Goal: Information Seeking & Learning: Learn about a topic

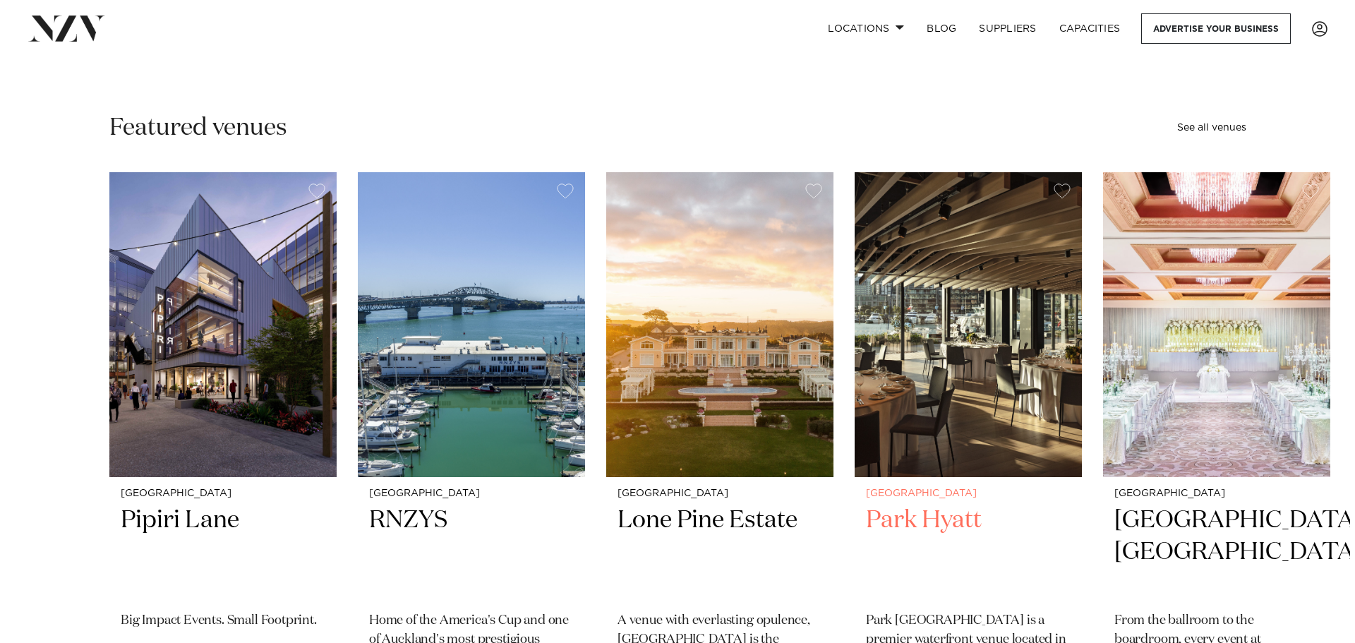
scroll to position [141, 0]
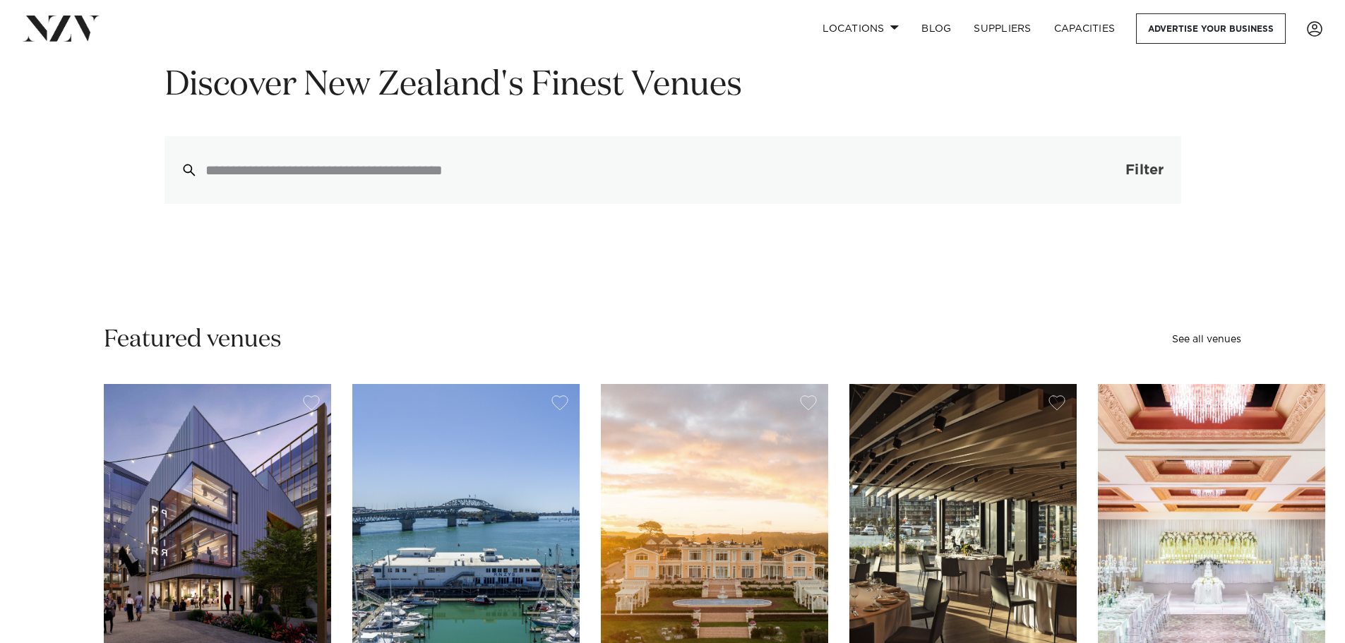
click at [1151, 163] on span "Filter" at bounding box center [1144, 170] width 38 height 14
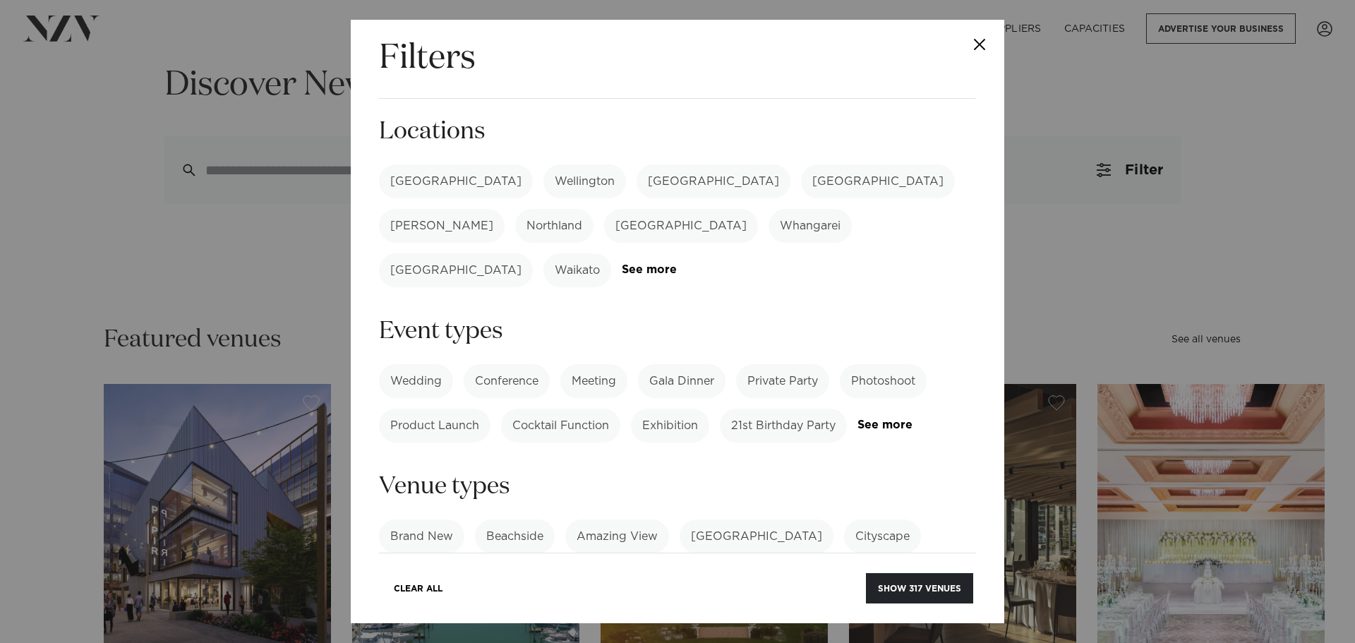
click at [801, 176] on label "[GEOGRAPHIC_DATA]" at bounding box center [878, 181] width 154 height 34
click at [914, 588] on button "Show 10 venues" at bounding box center [922, 588] width 104 height 30
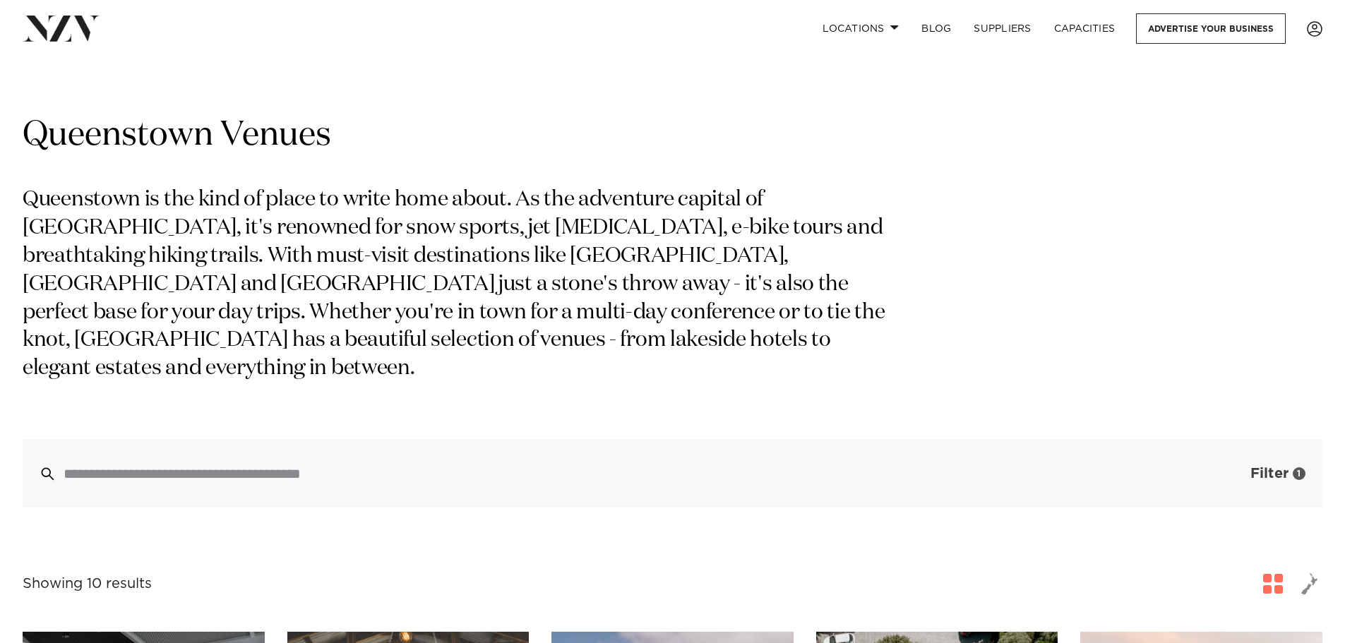
click at [1278, 467] on span "Filter" at bounding box center [1269, 474] width 38 height 14
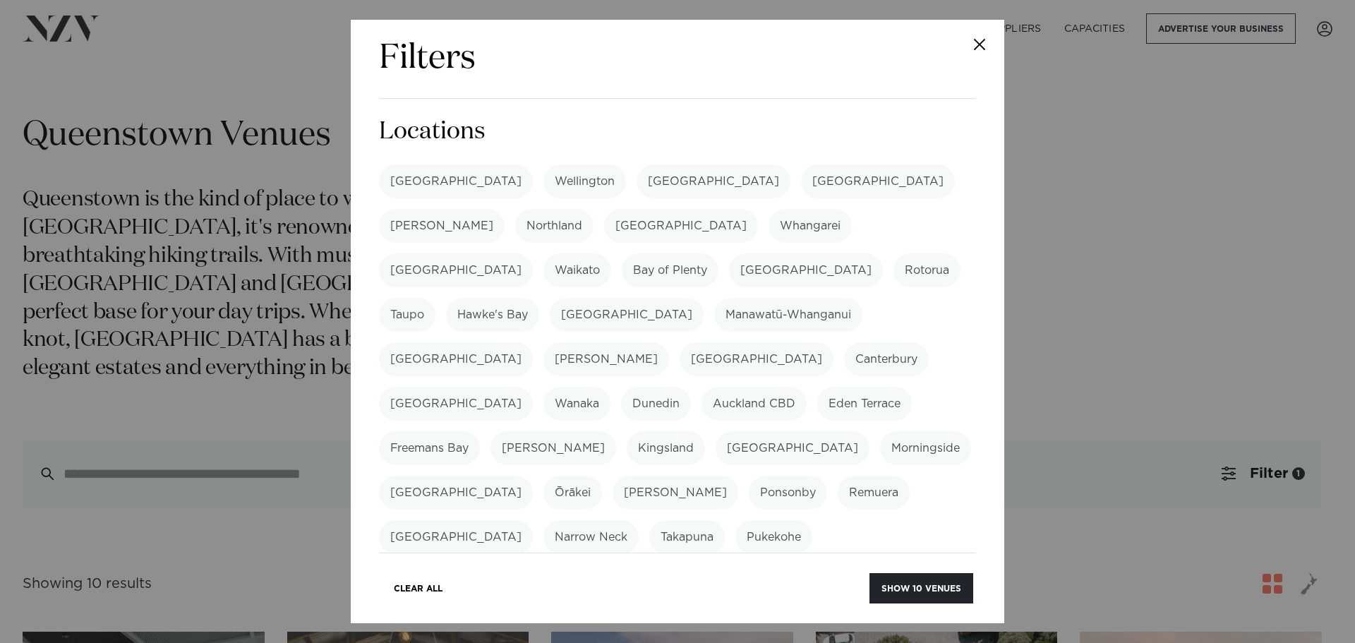
click at [801, 179] on label "[GEOGRAPHIC_DATA]" at bounding box center [878, 181] width 154 height 34
click at [637, 179] on label "[GEOGRAPHIC_DATA]" at bounding box center [714, 181] width 154 height 34
click at [916, 587] on button "Show 25 venues" at bounding box center [921, 588] width 104 height 30
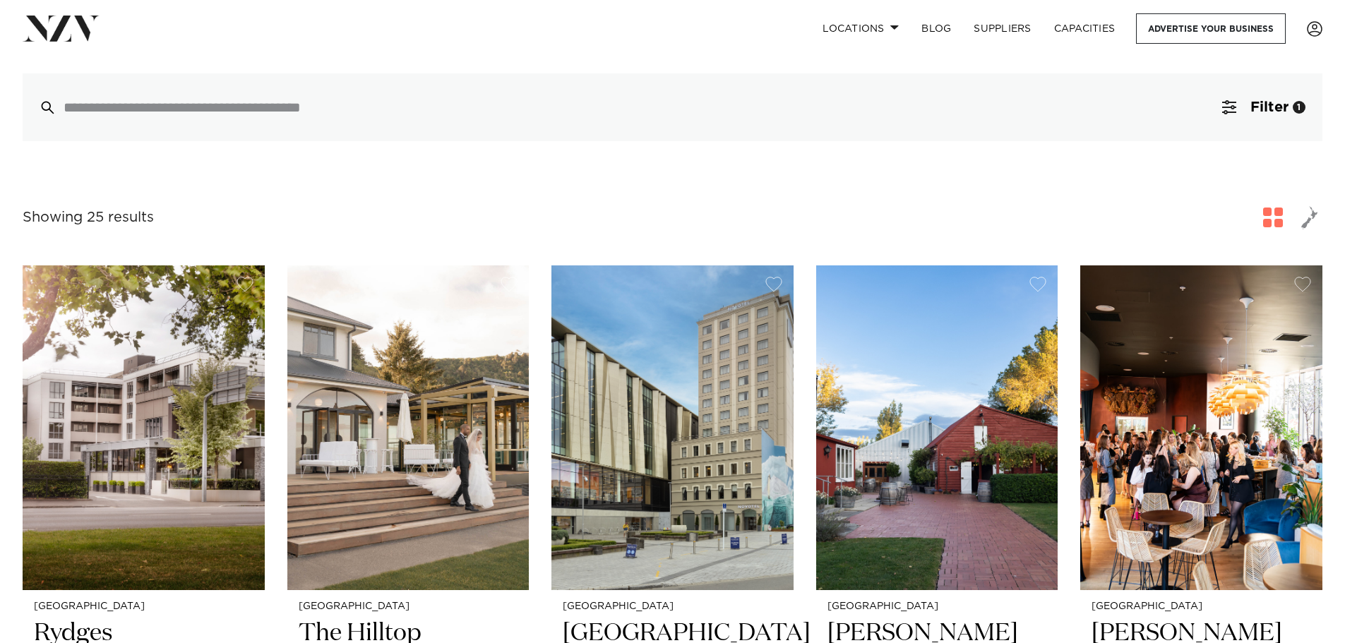
scroll to position [353, 0]
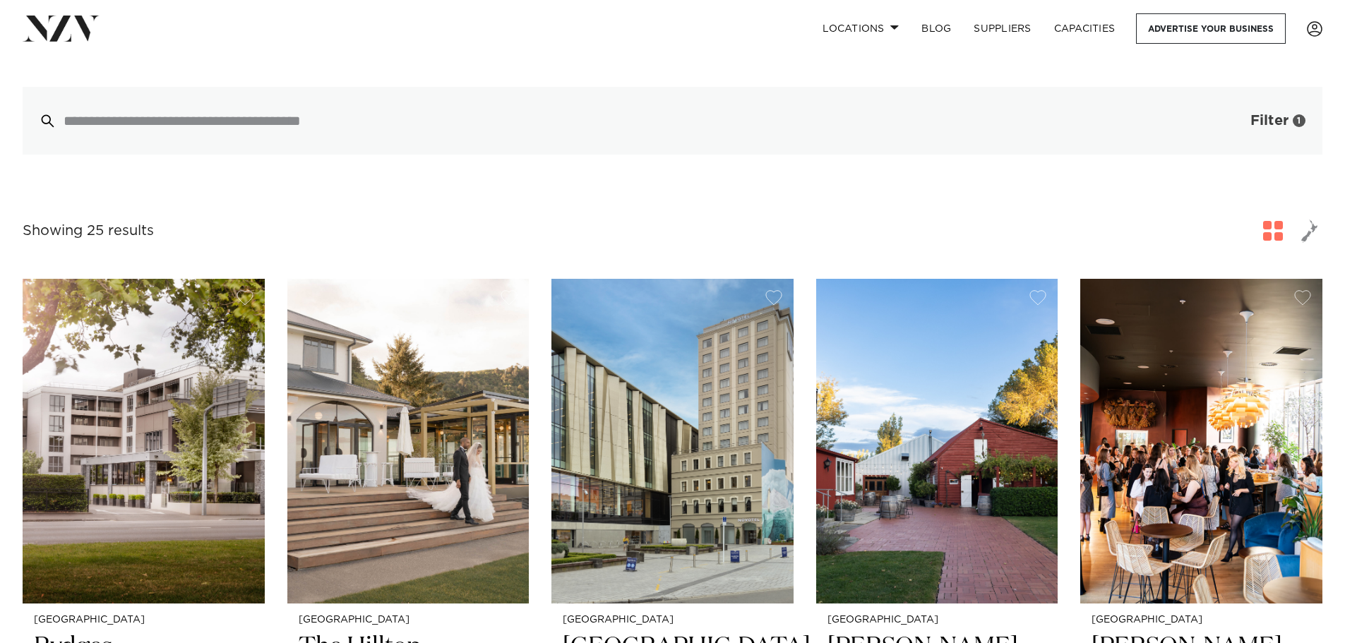
click at [1280, 131] on button "Filter 1" at bounding box center [1263, 121] width 117 height 68
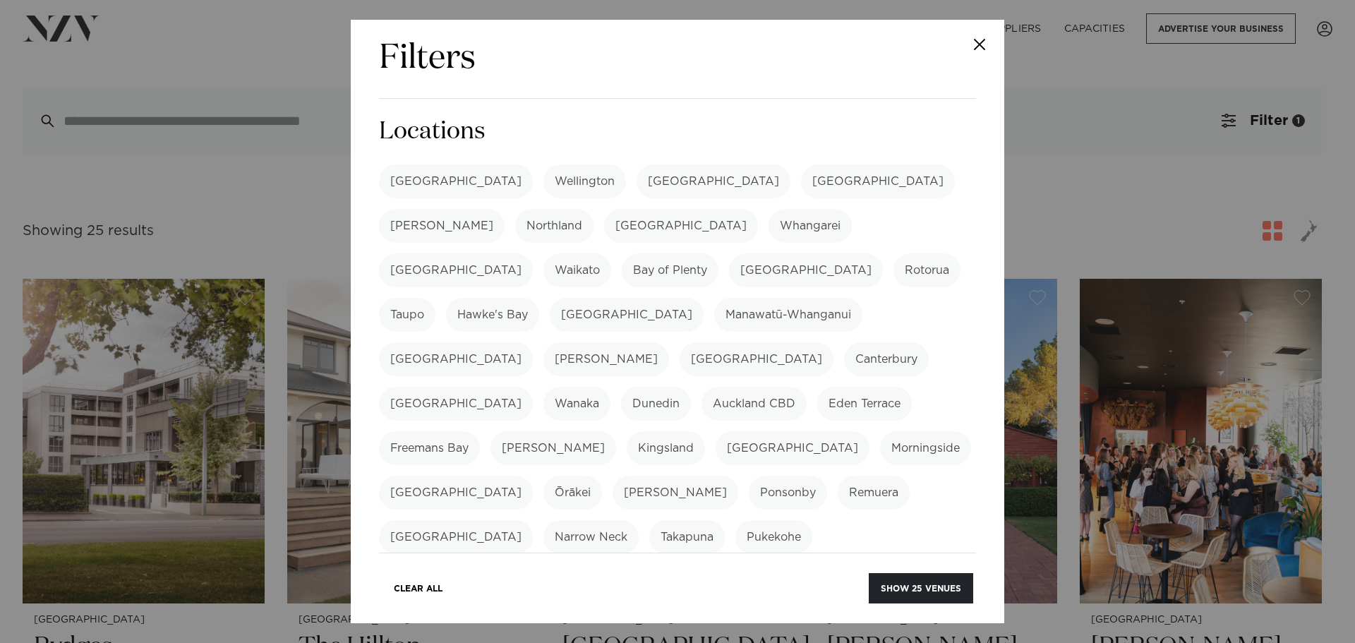
click at [637, 179] on label "[GEOGRAPHIC_DATA]" at bounding box center [714, 181] width 154 height 34
click at [923, 587] on button "Show 317 venues" at bounding box center [919, 588] width 107 height 30
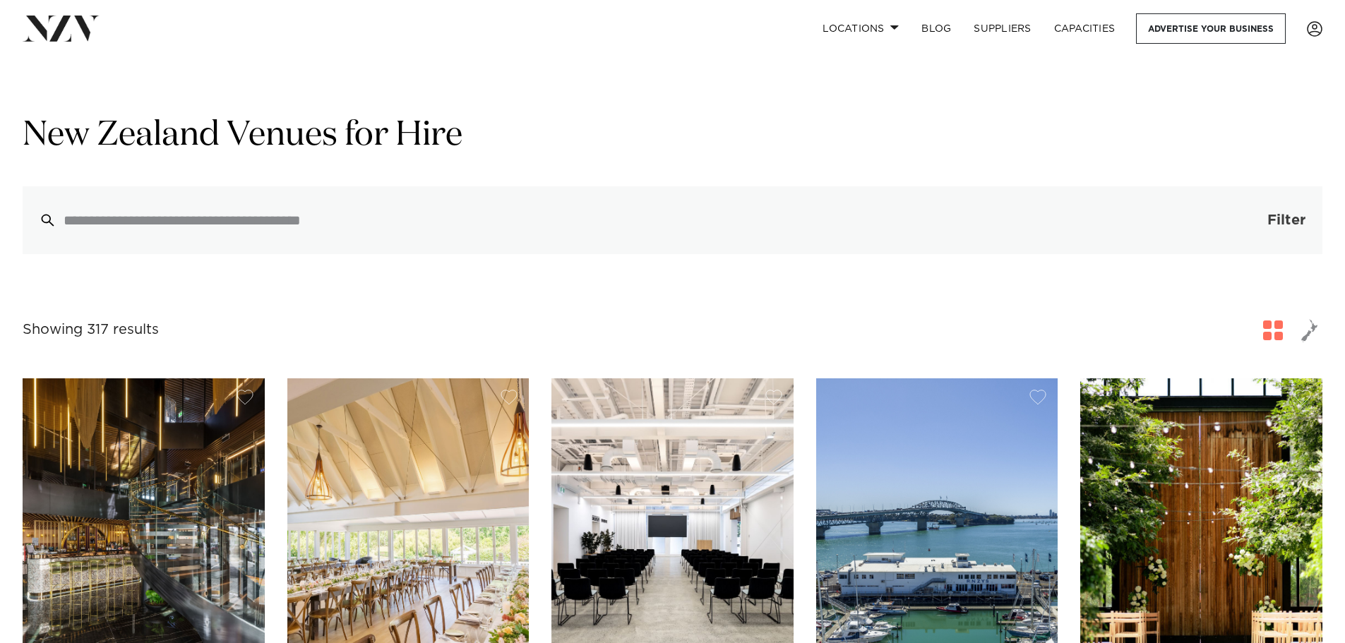
click at [1293, 220] on span "Filter" at bounding box center [1286, 220] width 38 height 14
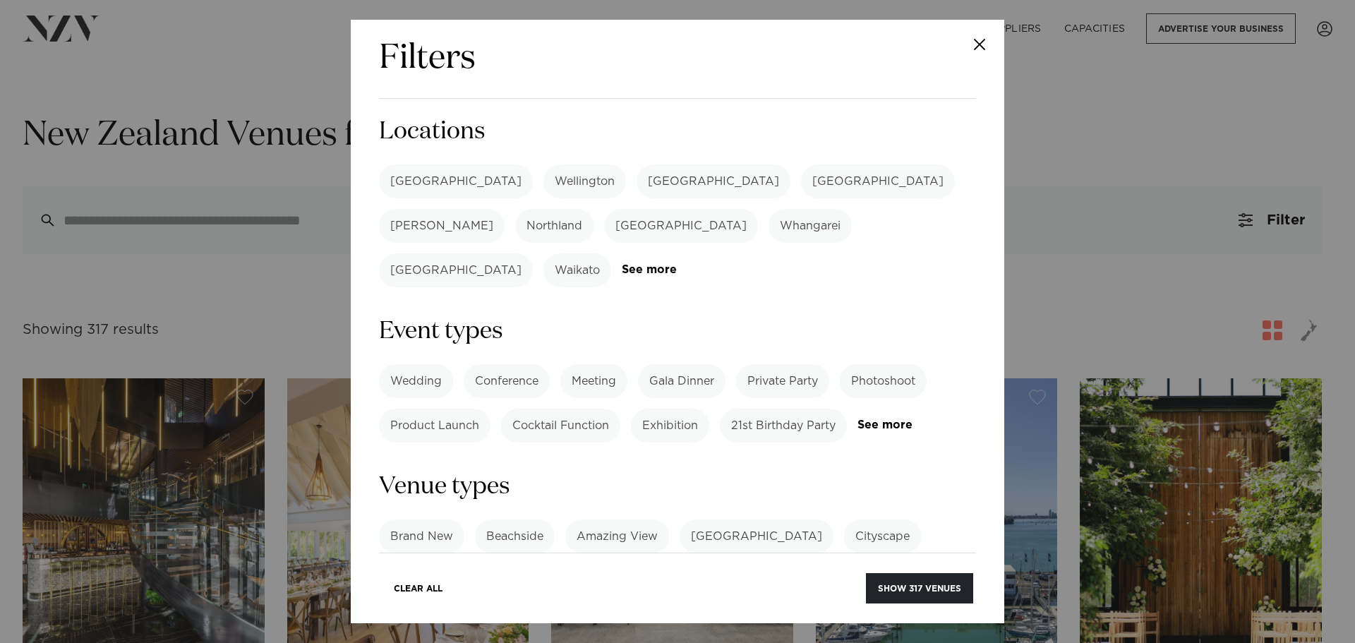
click at [533, 253] on label "[GEOGRAPHIC_DATA]" at bounding box center [456, 270] width 154 height 34
click at [923, 587] on button "Show 4 venues" at bounding box center [924, 588] width 100 height 30
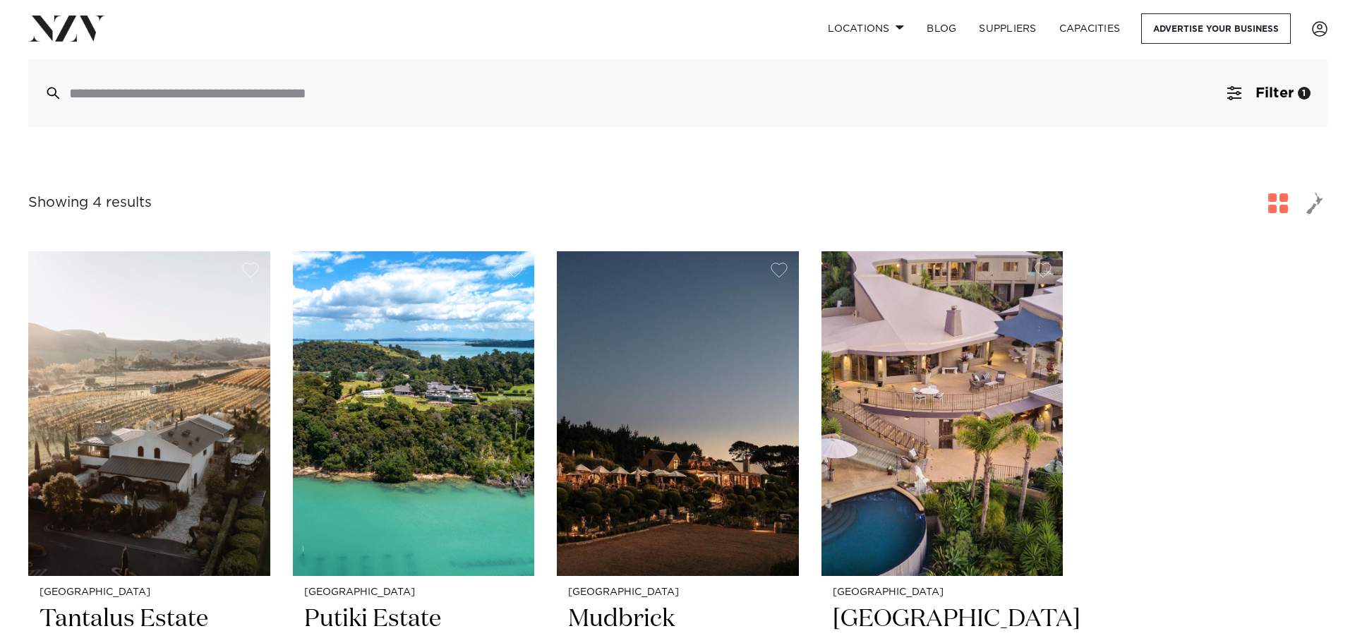
scroll to position [353, 0]
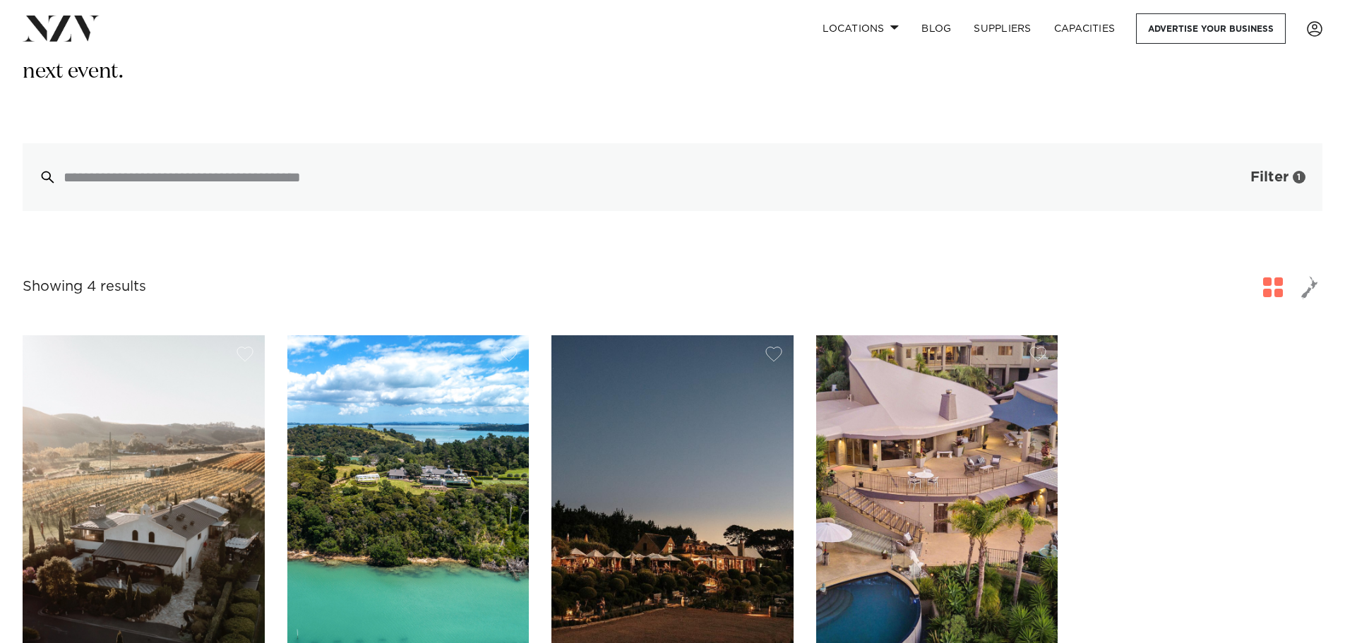
click at [1251, 170] on span "Filter" at bounding box center [1269, 177] width 38 height 14
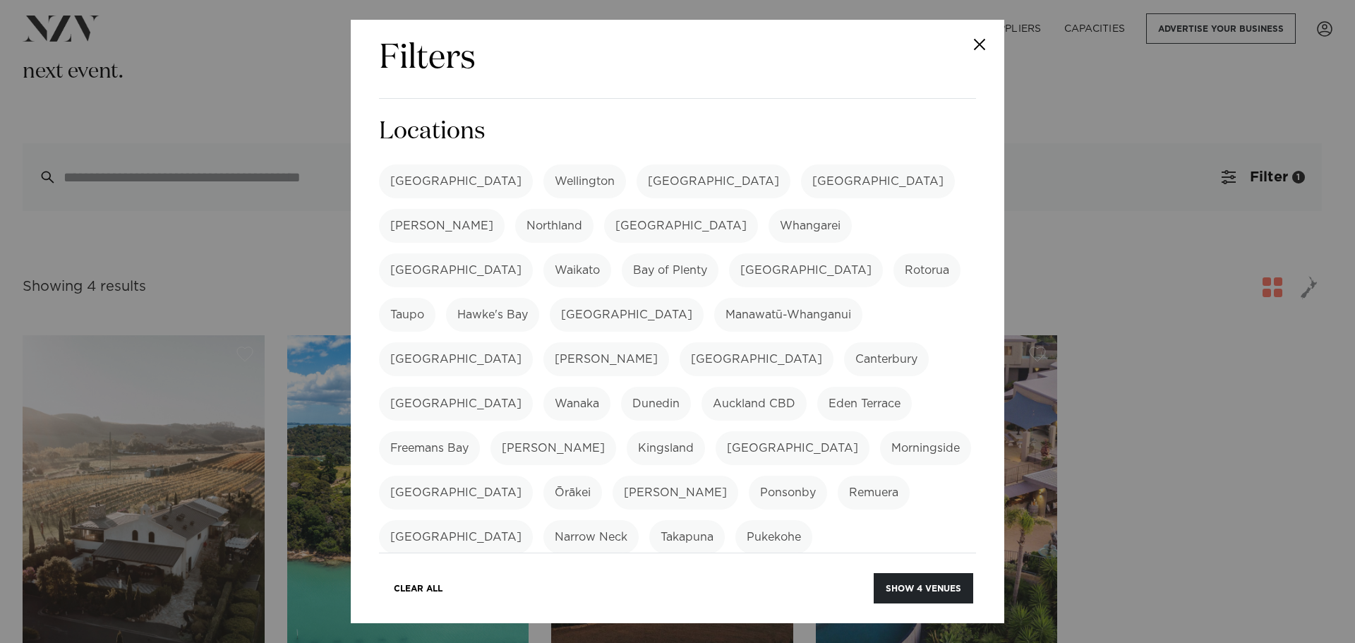
click at [533, 253] on label "[GEOGRAPHIC_DATA]" at bounding box center [456, 270] width 154 height 34
click at [801, 185] on label "[GEOGRAPHIC_DATA]" at bounding box center [878, 181] width 154 height 34
click at [911, 584] on button "Show 10 venues" at bounding box center [922, 588] width 104 height 30
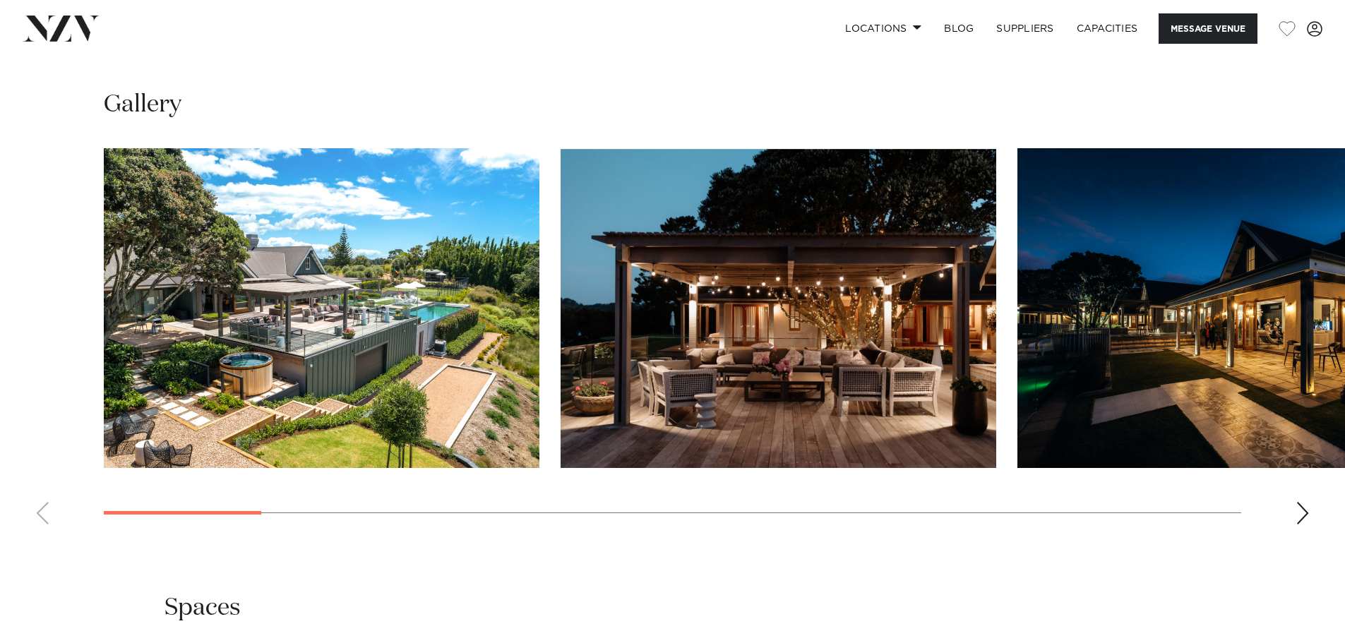
scroll to position [1412, 0]
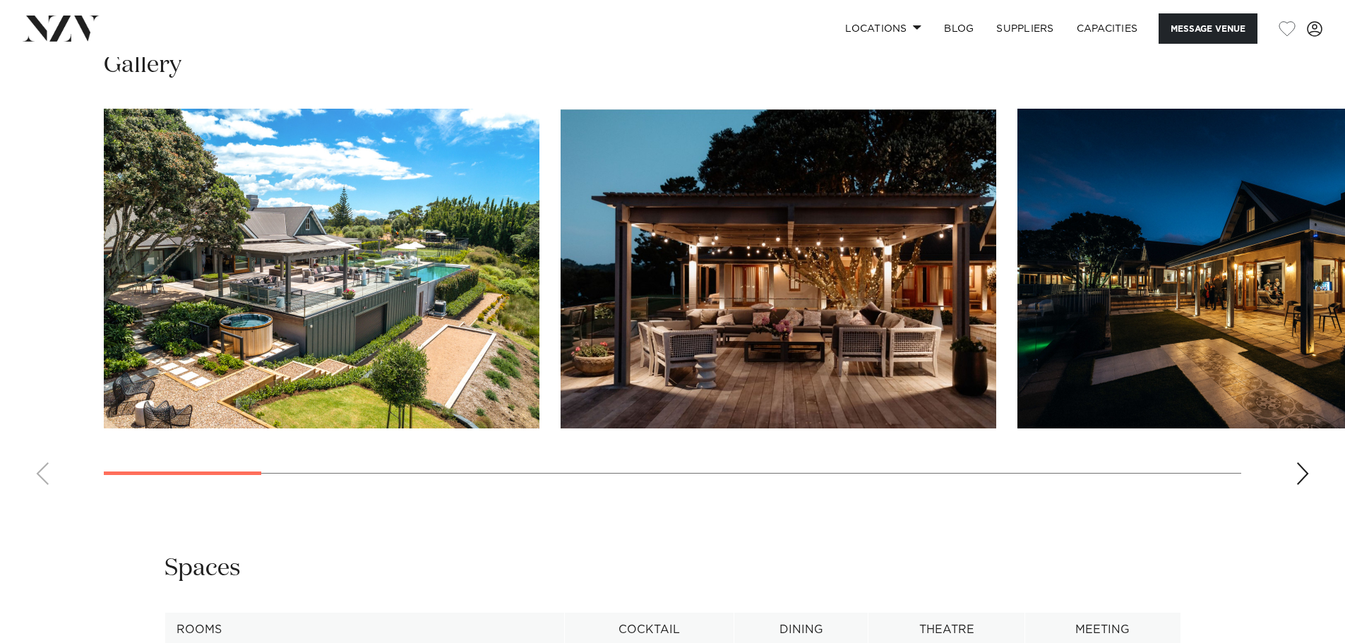
click at [1303, 479] on div "Next slide" at bounding box center [1302, 473] width 14 height 23
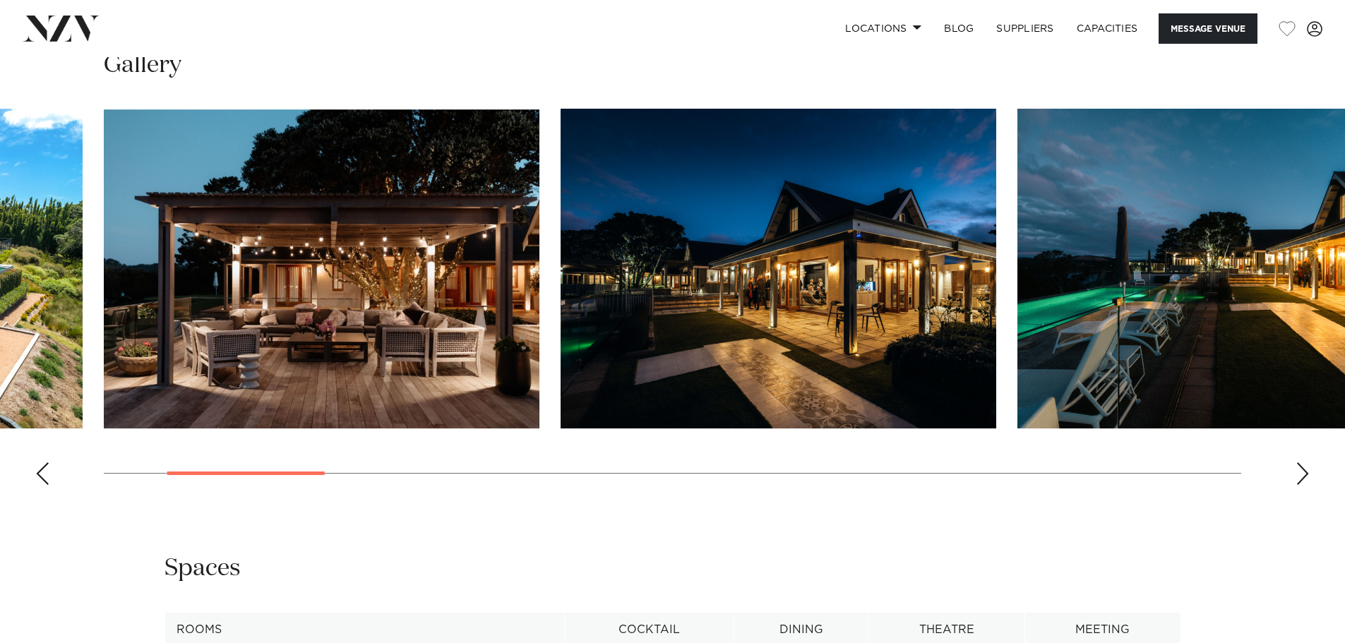
click at [1303, 479] on div "Next slide" at bounding box center [1302, 473] width 14 height 23
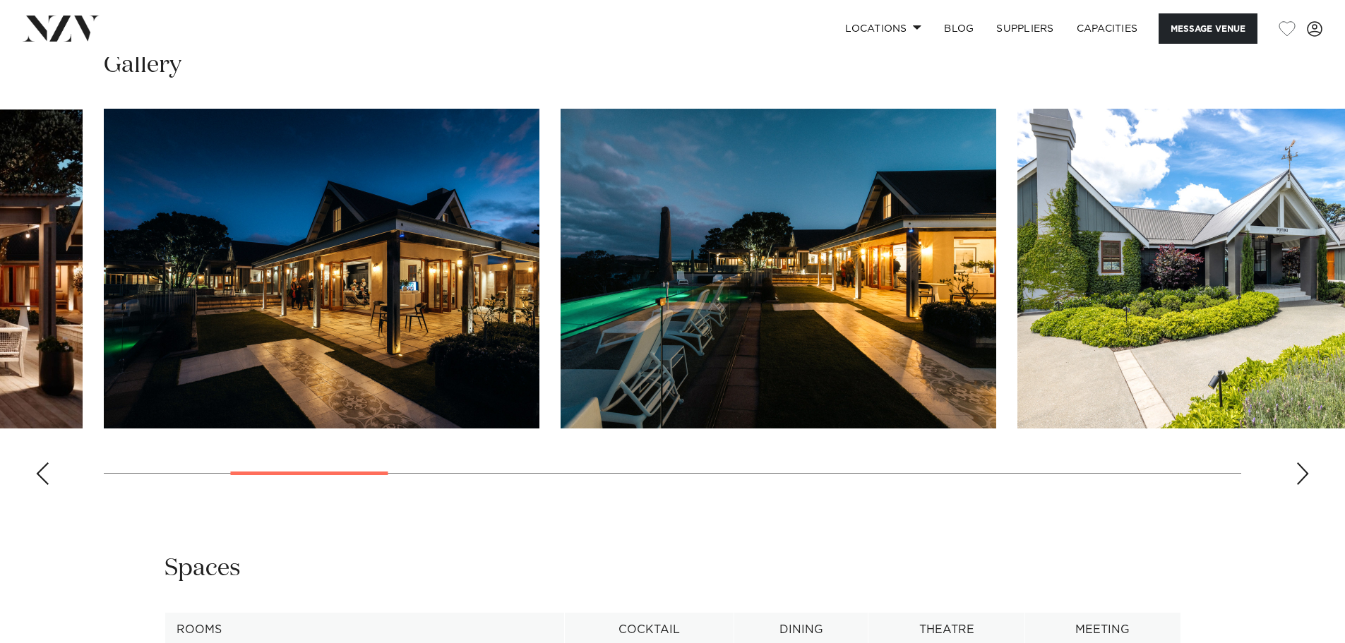
click at [1303, 479] on div "Next slide" at bounding box center [1302, 473] width 14 height 23
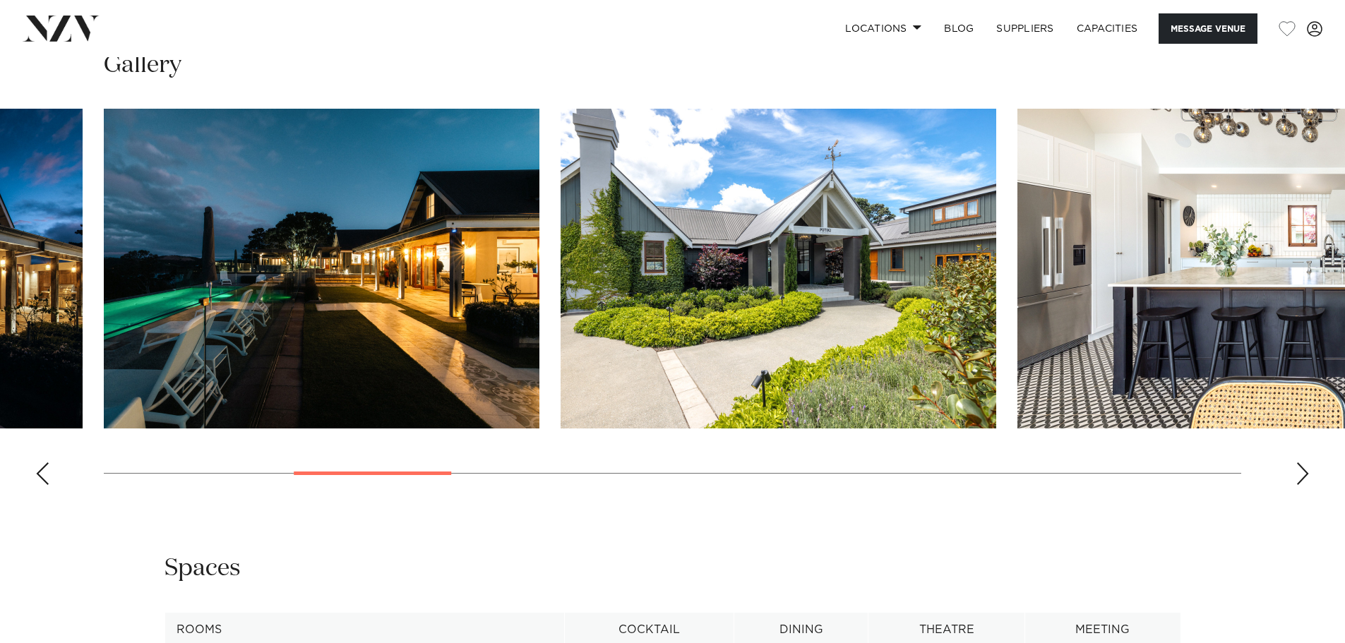
click at [1303, 479] on div "Next slide" at bounding box center [1302, 473] width 14 height 23
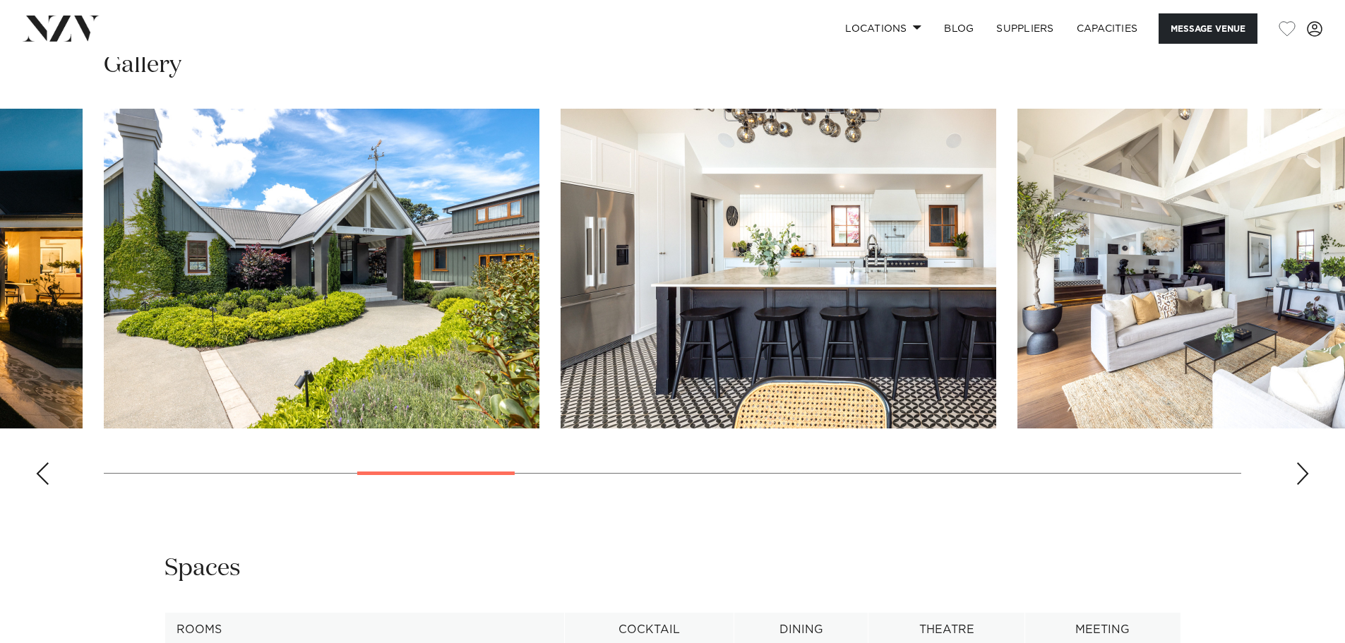
click at [1303, 479] on div "Next slide" at bounding box center [1302, 473] width 14 height 23
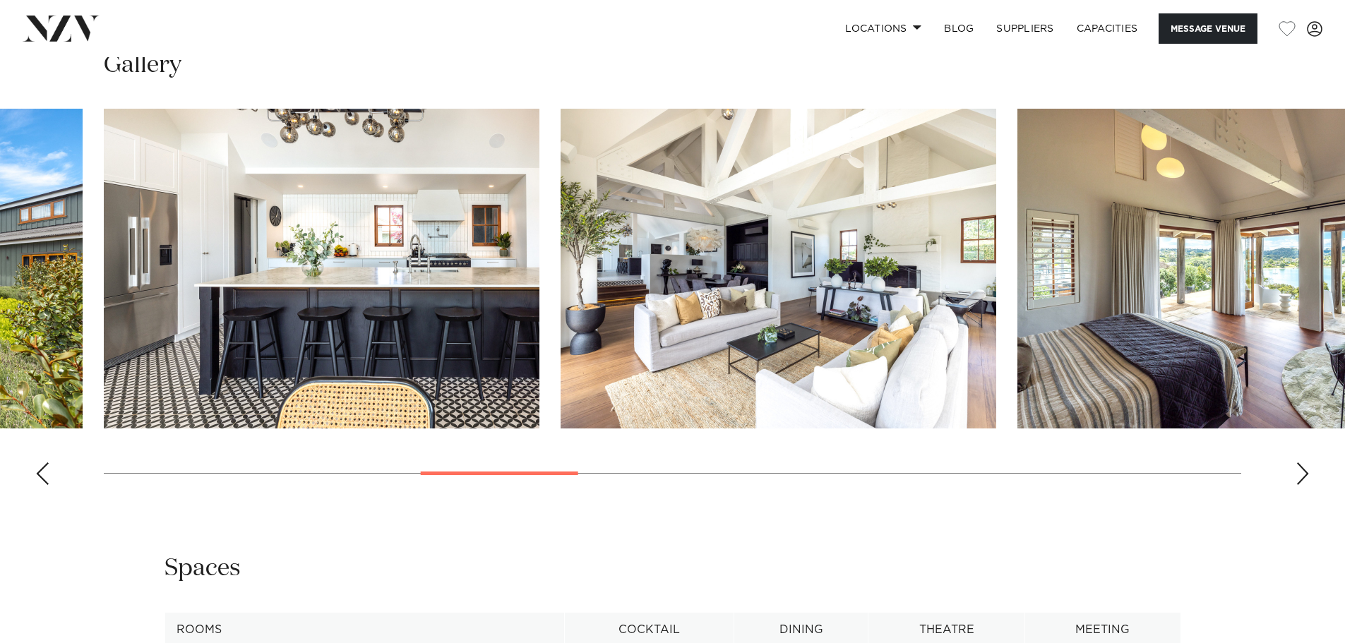
click at [1303, 479] on div "Next slide" at bounding box center [1302, 473] width 14 height 23
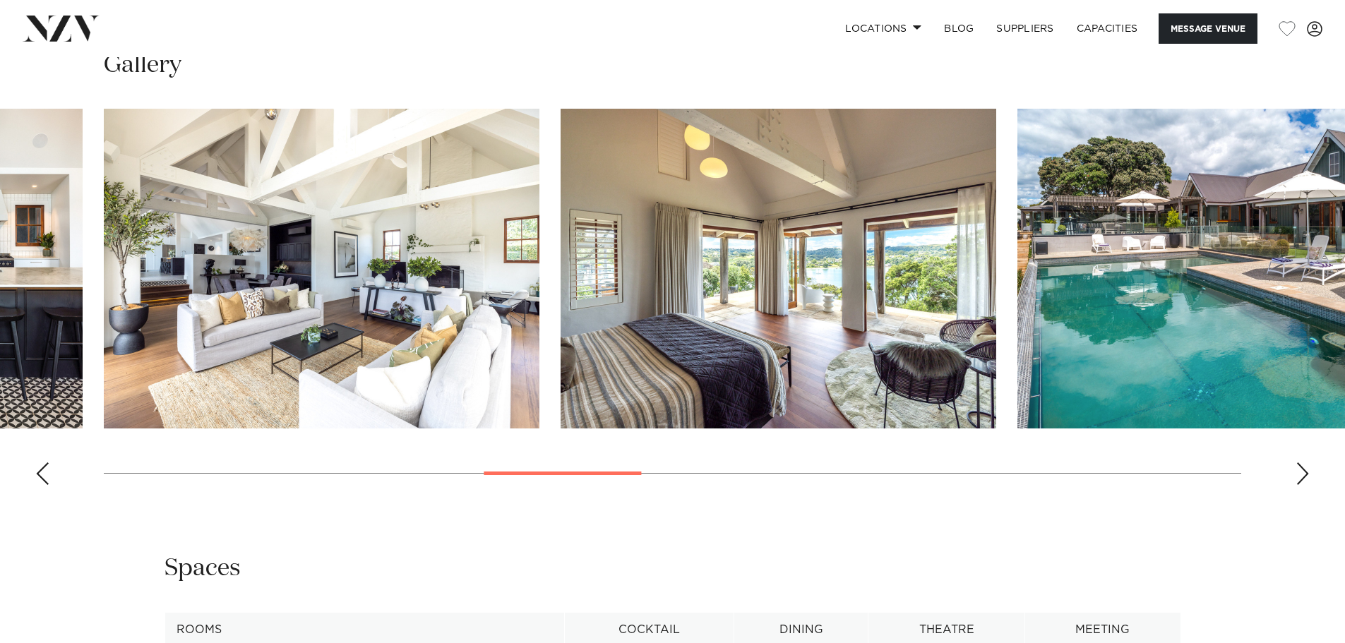
click at [1303, 479] on div "Next slide" at bounding box center [1302, 473] width 14 height 23
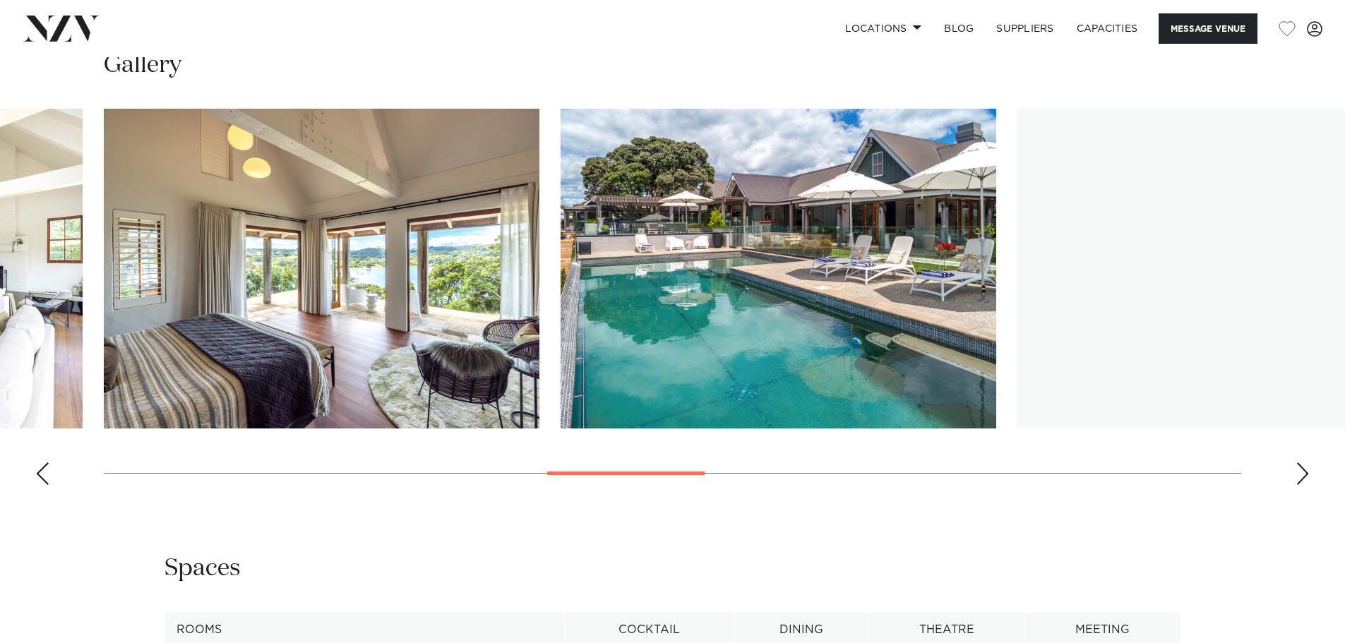
click at [1303, 479] on div "Next slide" at bounding box center [1302, 473] width 14 height 23
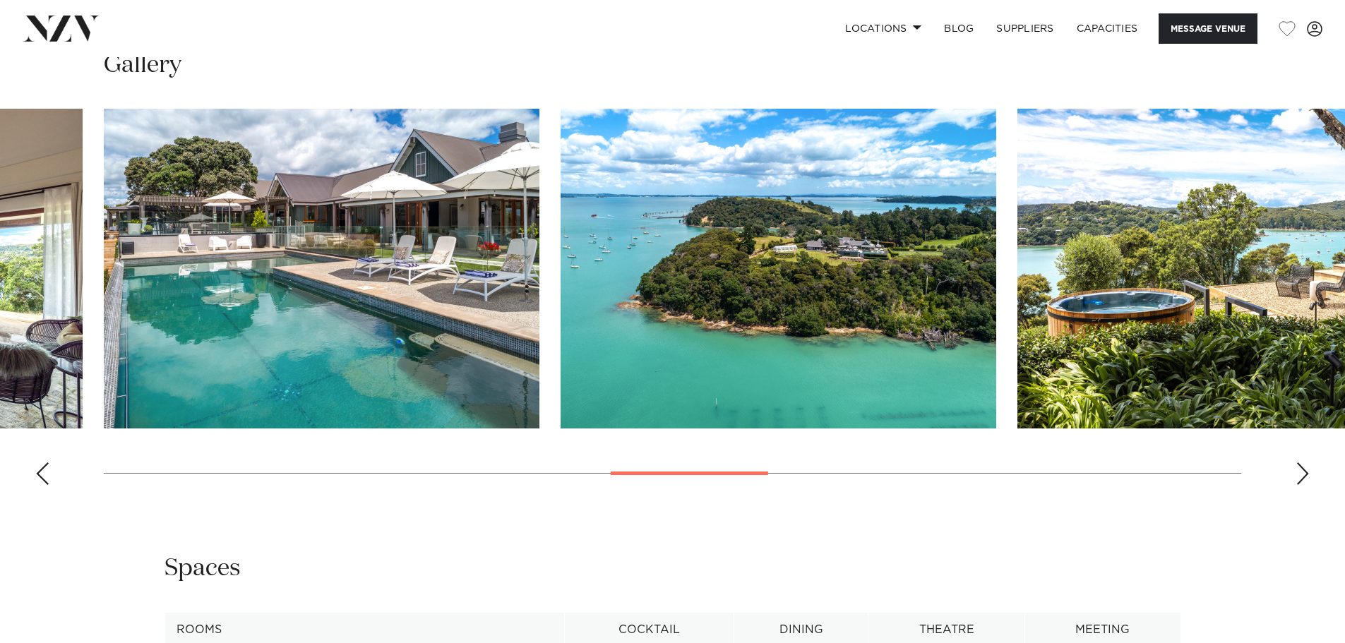
click at [1303, 479] on div "Next slide" at bounding box center [1302, 473] width 14 height 23
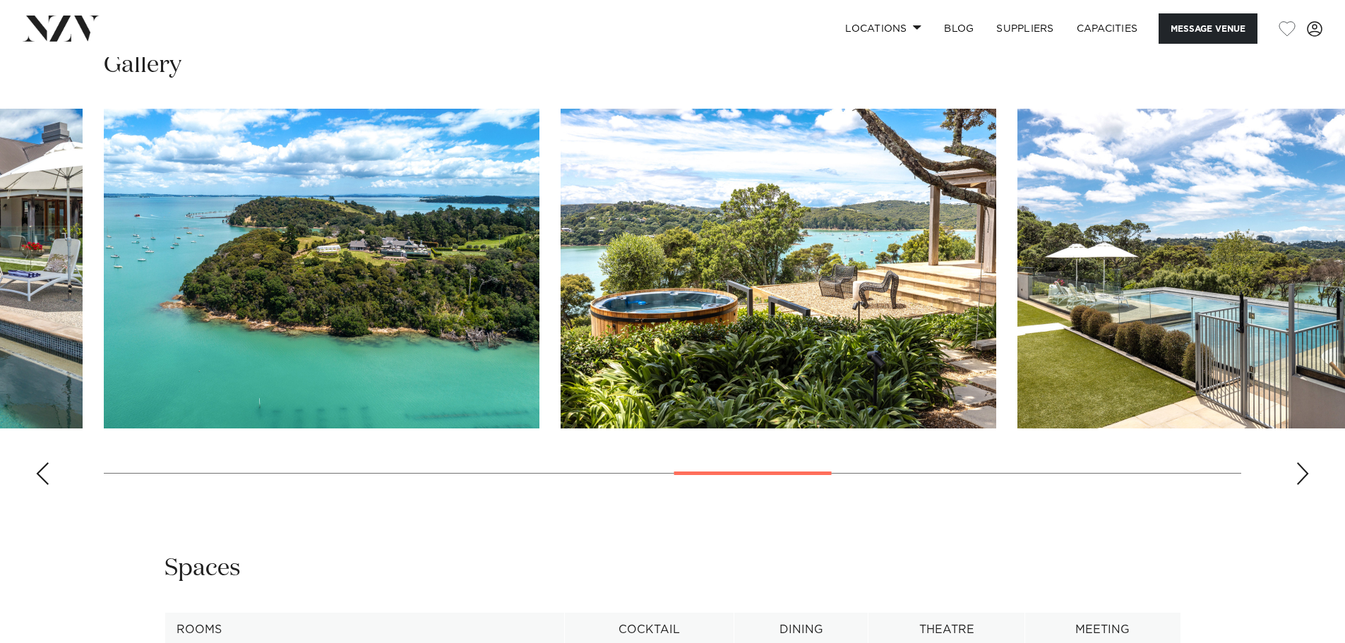
click at [1303, 479] on div "Next slide" at bounding box center [1302, 473] width 14 height 23
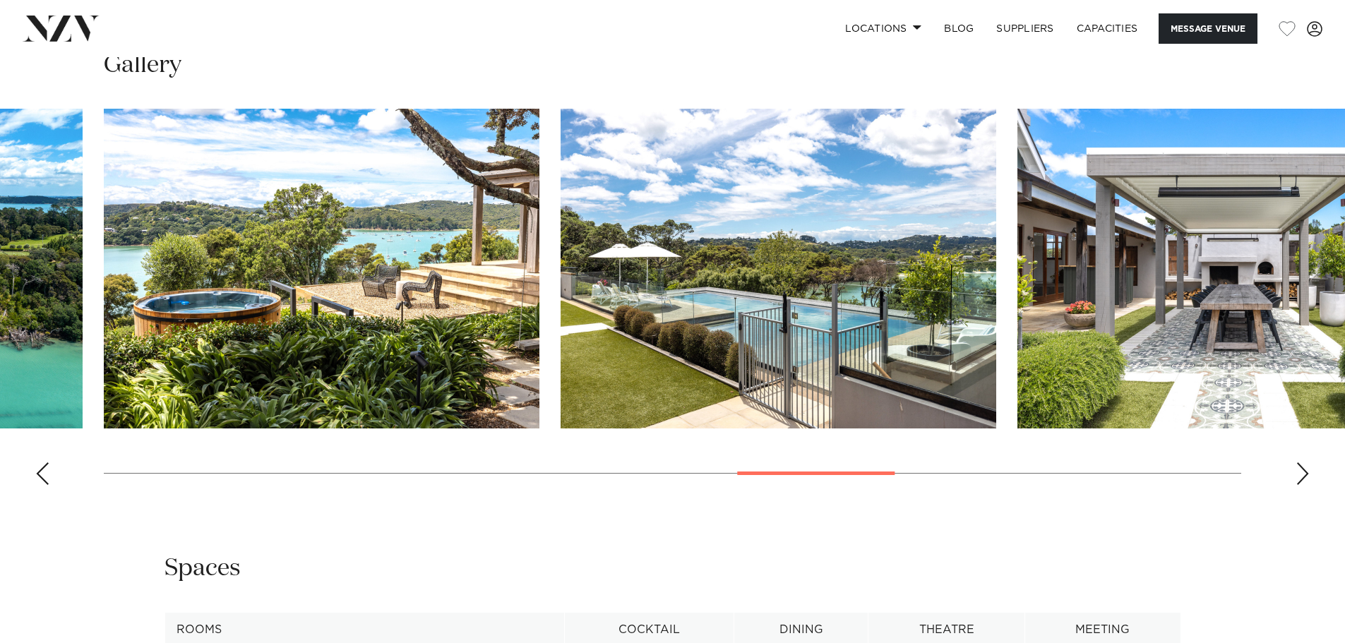
click at [1303, 479] on div "Next slide" at bounding box center [1302, 473] width 14 height 23
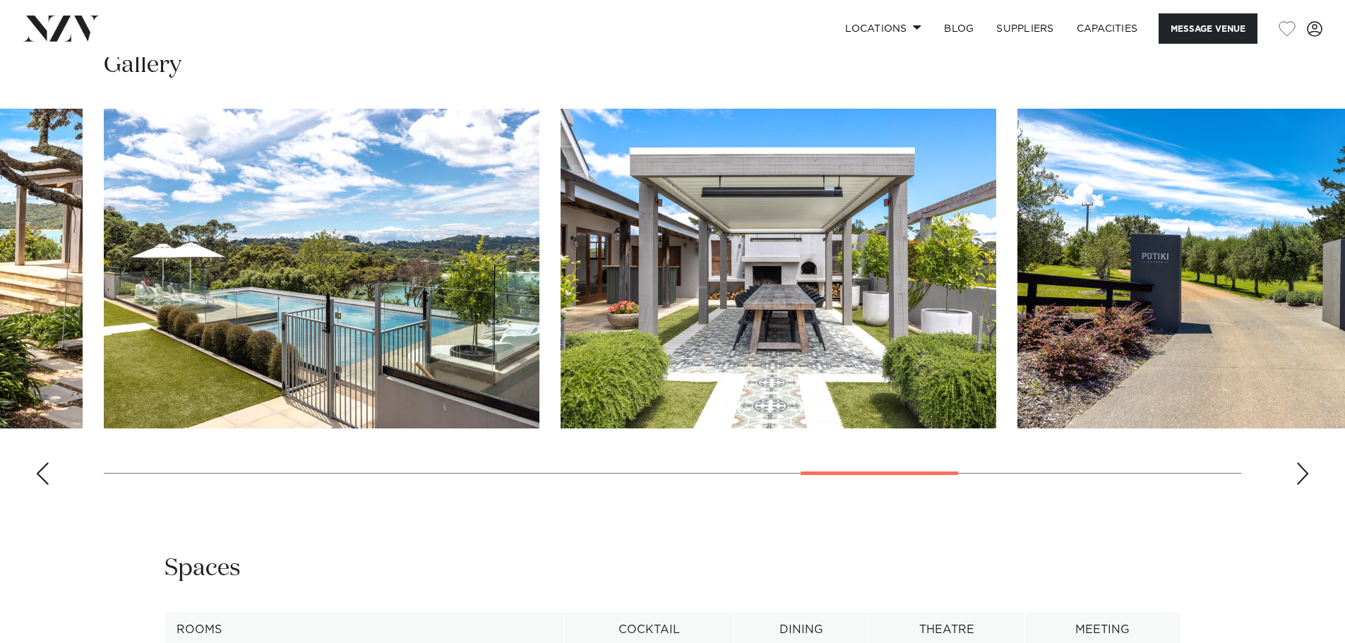
click at [1303, 479] on div "Next slide" at bounding box center [1302, 473] width 14 height 23
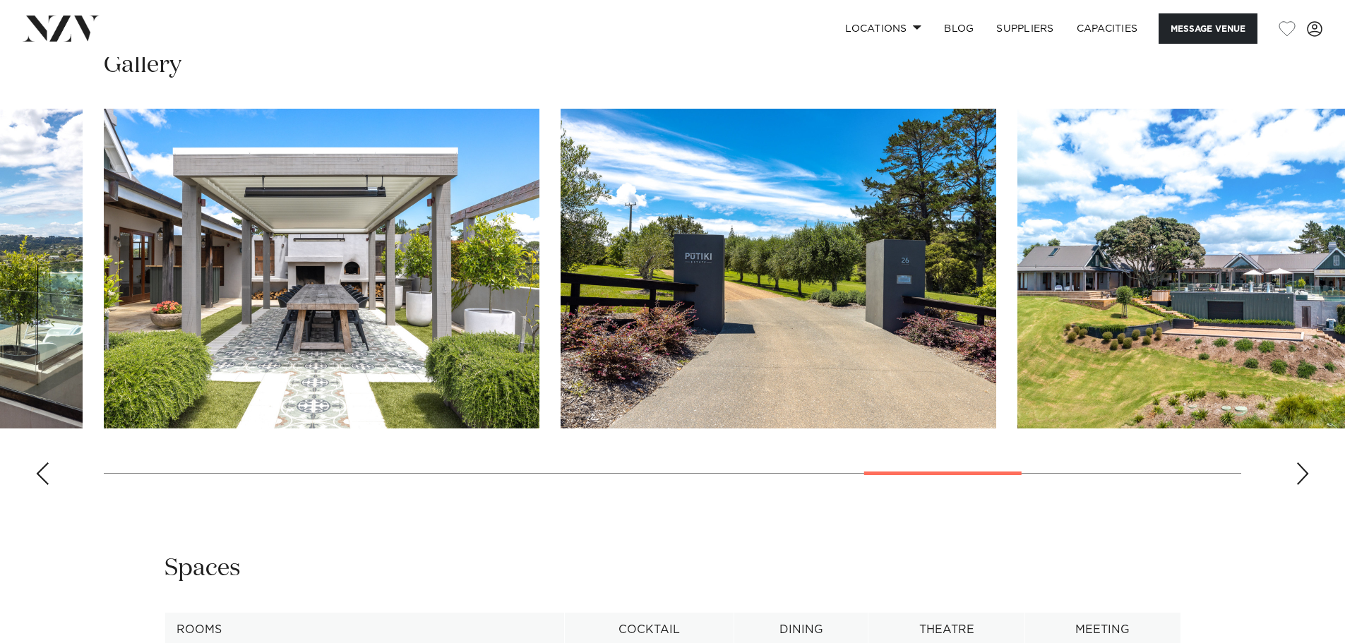
click at [1303, 479] on div "Next slide" at bounding box center [1302, 473] width 14 height 23
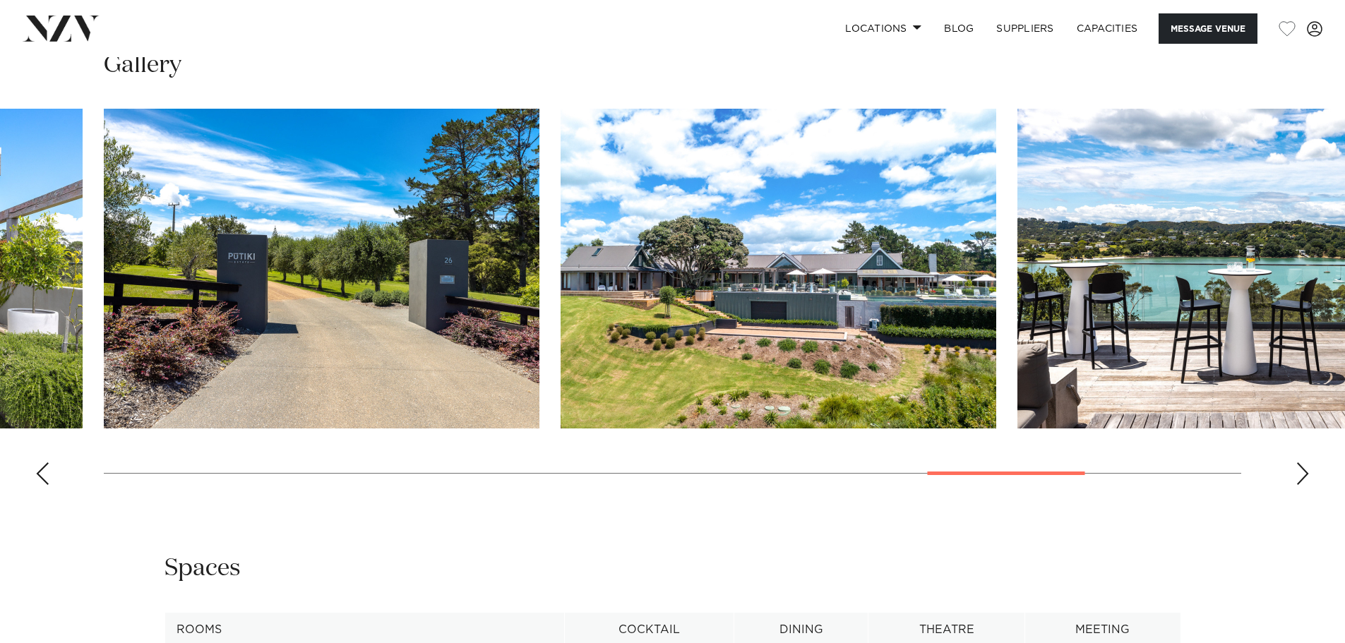
click at [1303, 479] on div "Next slide" at bounding box center [1302, 473] width 14 height 23
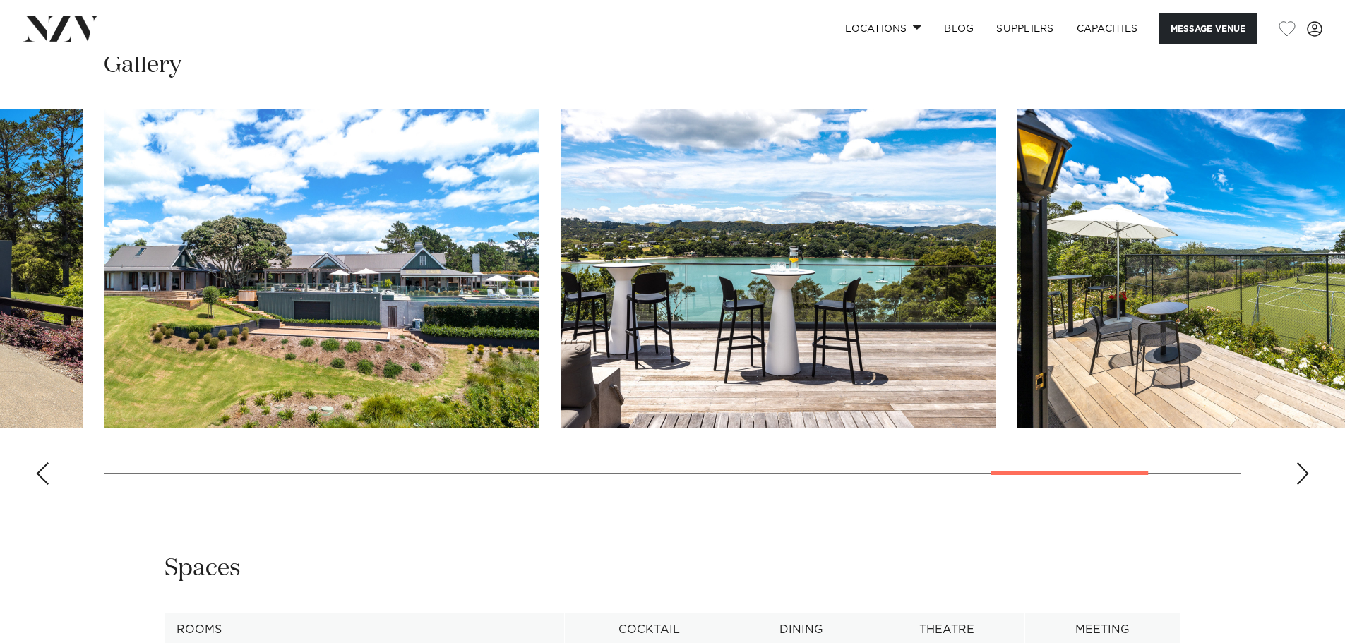
click at [1303, 479] on div "Next slide" at bounding box center [1302, 473] width 14 height 23
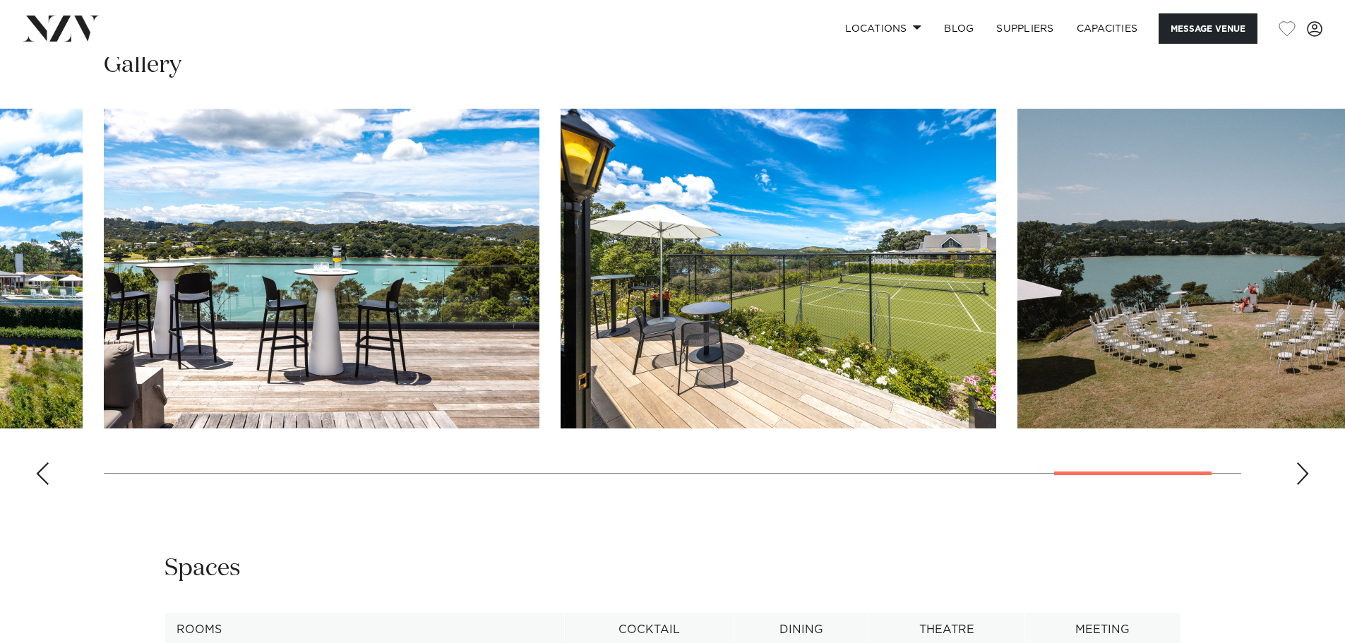
click at [1303, 479] on div "Next slide" at bounding box center [1302, 473] width 14 height 23
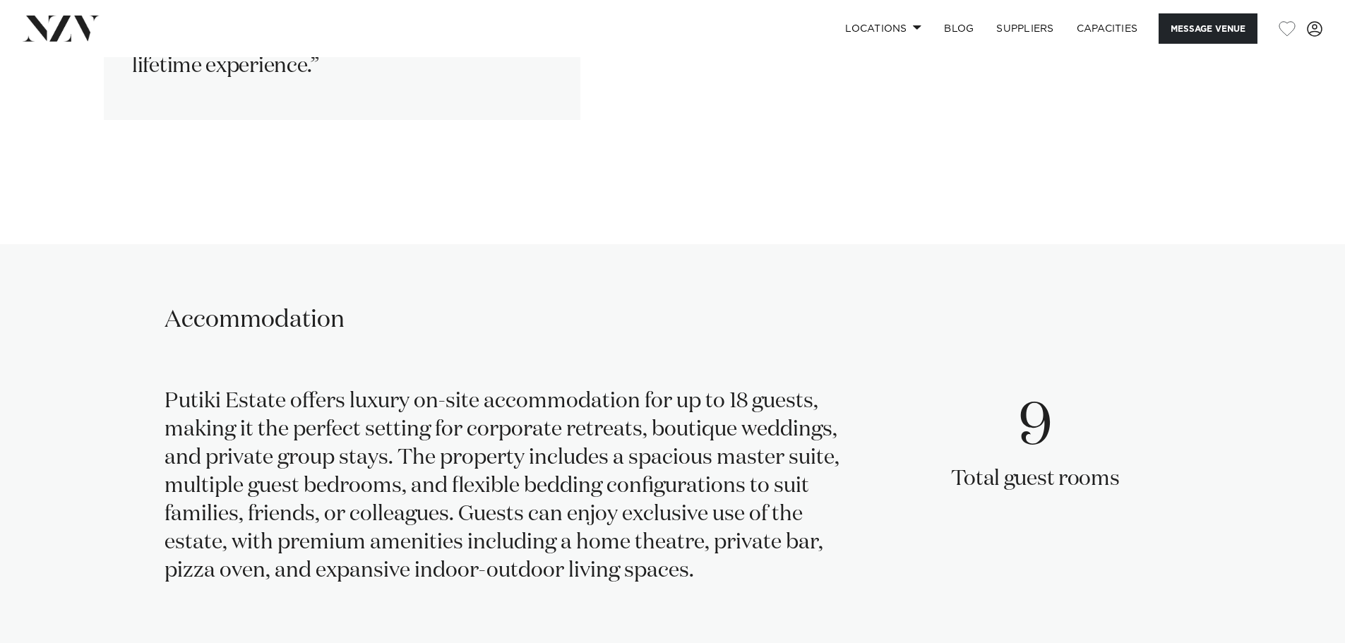
scroll to position [1835, 0]
